Goal: Task Accomplishment & Management: Manage account settings

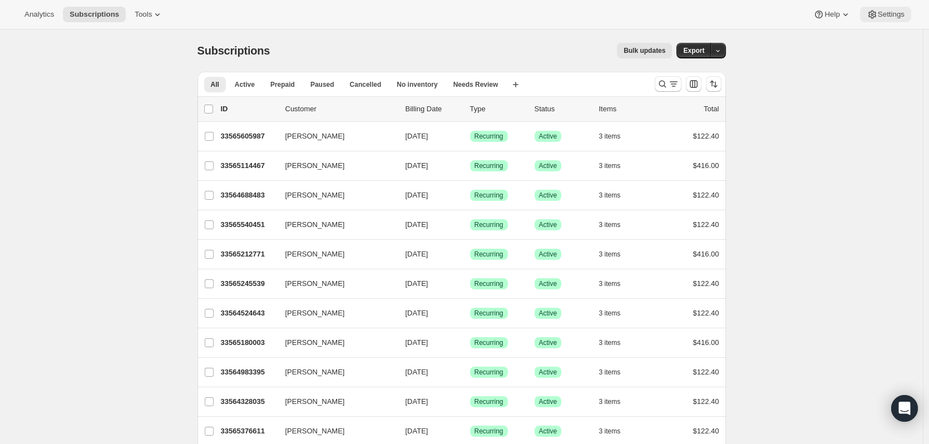
click at [898, 19] on button "Settings" at bounding box center [885, 15] width 51 height 16
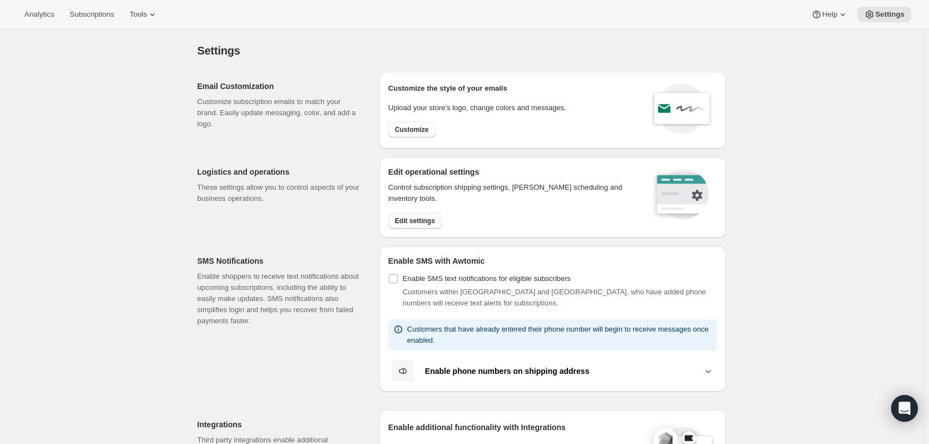
click at [420, 220] on span "Edit settings" at bounding box center [415, 220] width 40 height 9
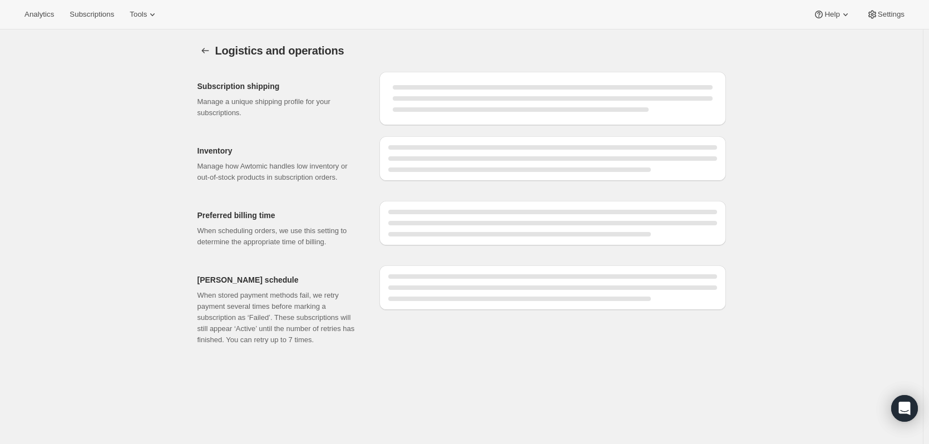
select select "DAY"
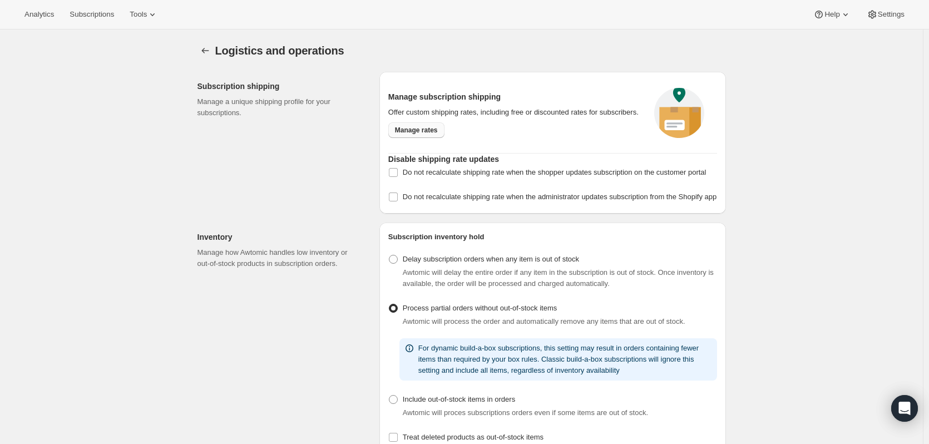
click at [433, 126] on span "Manage rates" at bounding box center [416, 130] width 43 height 9
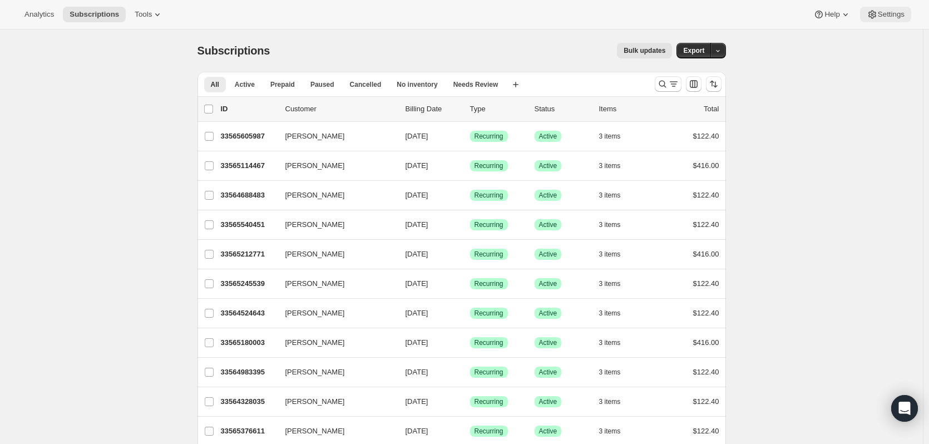
click at [880, 16] on span "Settings" at bounding box center [891, 14] width 27 height 9
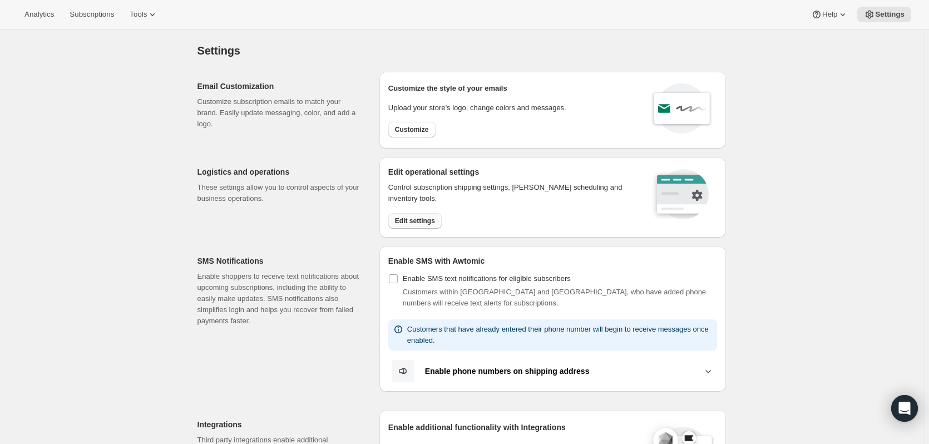
click at [403, 217] on span "Edit settings" at bounding box center [415, 220] width 40 height 9
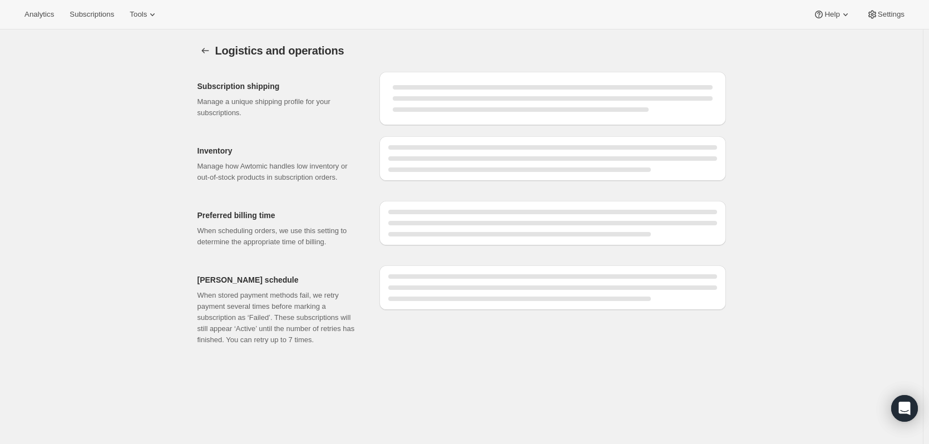
select select "DAY"
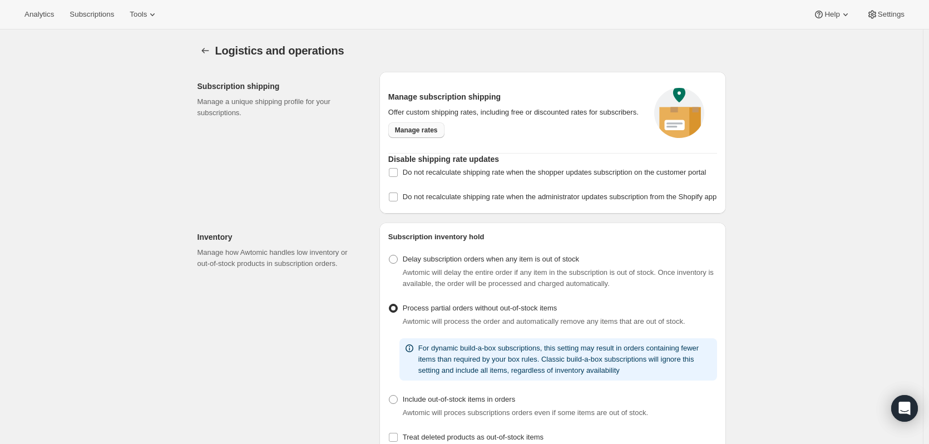
click at [412, 125] on link "Manage rates" at bounding box center [416, 130] width 56 height 16
click at [421, 134] on span "Manage rates" at bounding box center [416, 130] width 43 height 9
click at [413, 135] on link "Manage rates" at bounding box center [416, 130] width 56 height 16
select select "DAY"
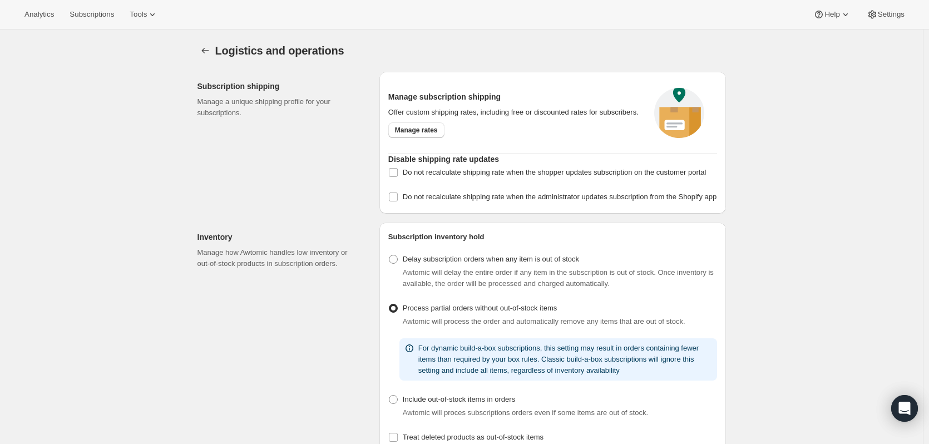
select select "DAY"
